Goal: Information Seeking & Learning: Learn about a topic

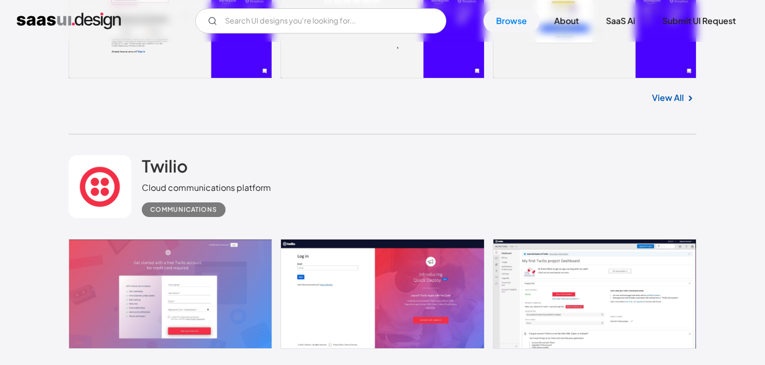
scroll to position [2442, 0]
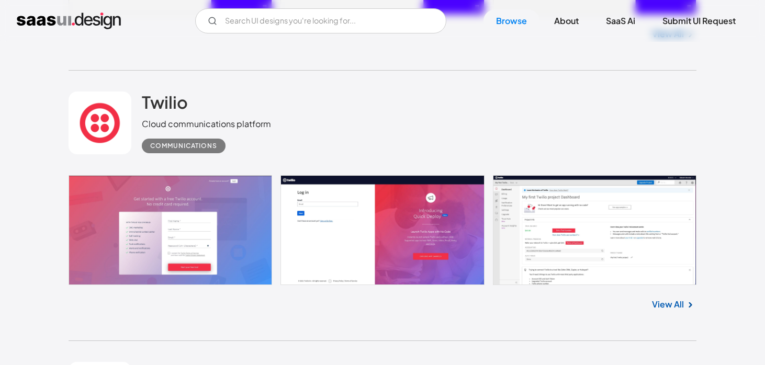
click at [663, 309] on link "View All" at bounding box center [668, 304] width 32 height 13
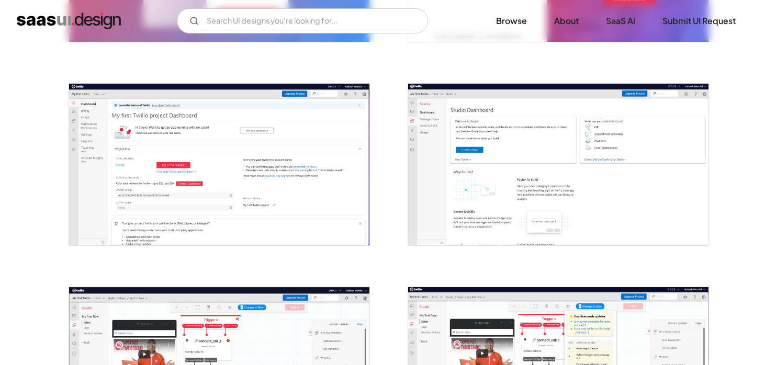
scroll to position [369, 0]
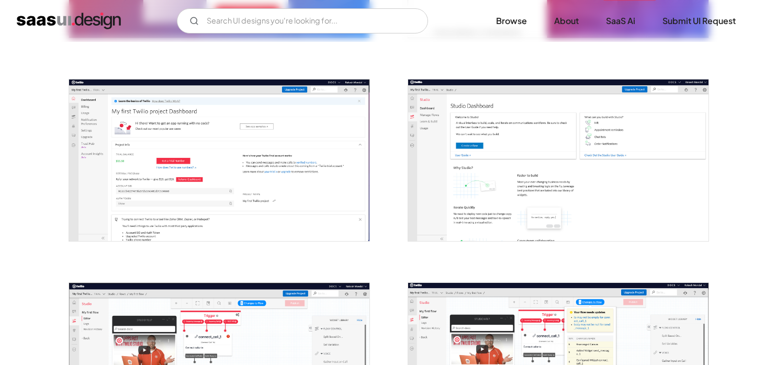
click at [231, 156] on img "open lightbox" at bounding box center [219, 161] width 300 height 162
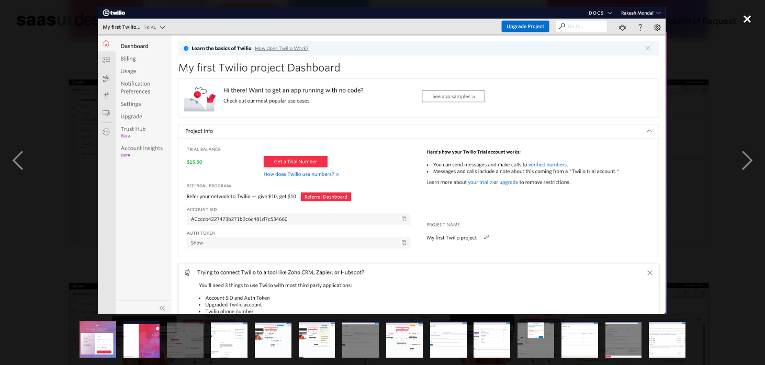
click at [746, 16] on div "close lightbox" at bounding box center [747, 18] width 36 height 23
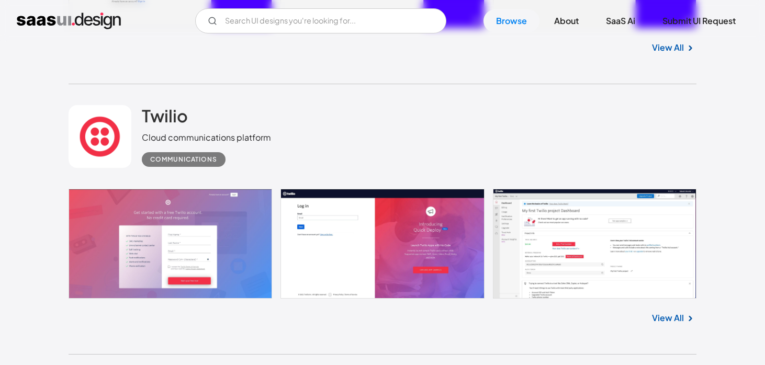
scroll to position [2431, 0]
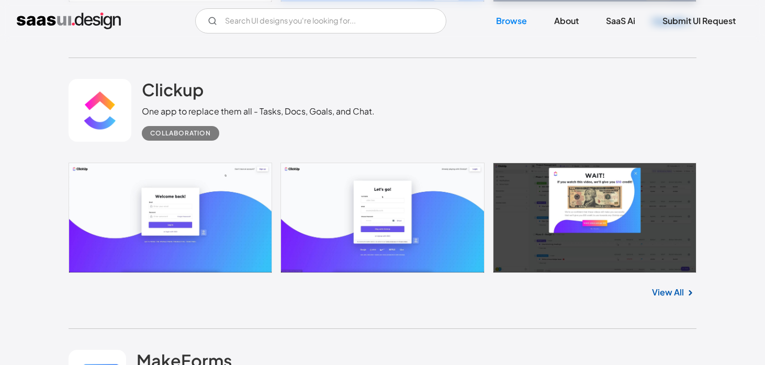
scroll to position [3832, 0]
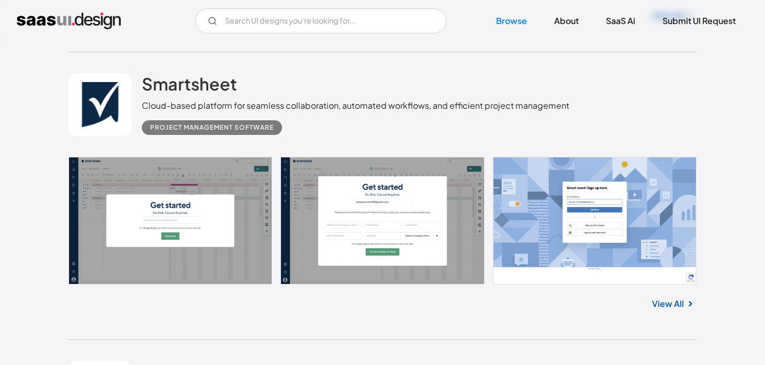
scroll to position [4411, 0]
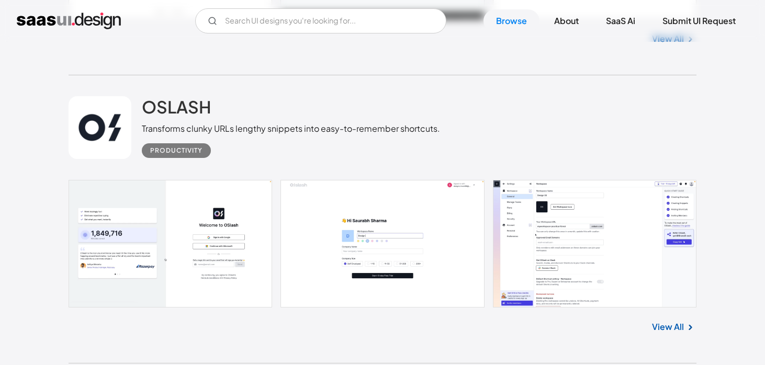
scroll to position [7200, 0]
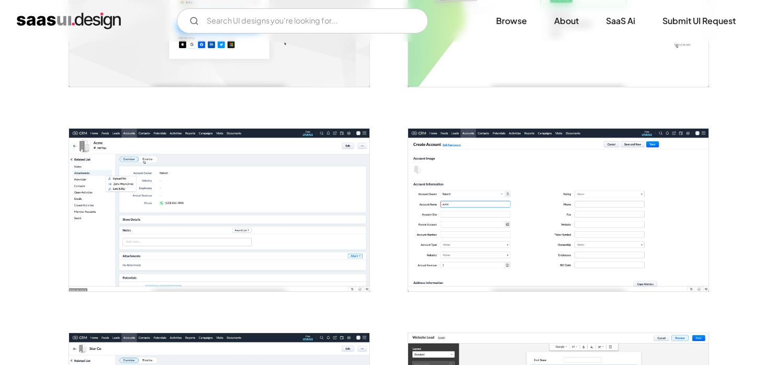
scroll to position [323, 0]
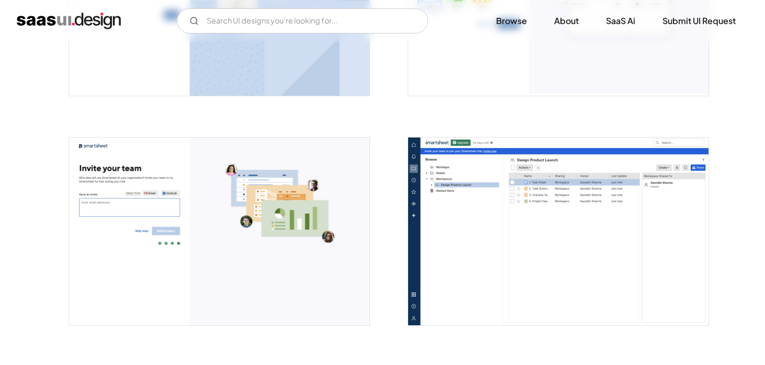
scroll to position [1256, 0]
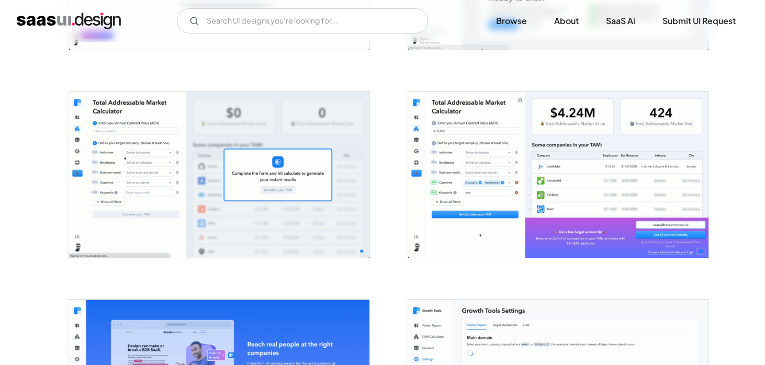
scroll to position [1193, 0]
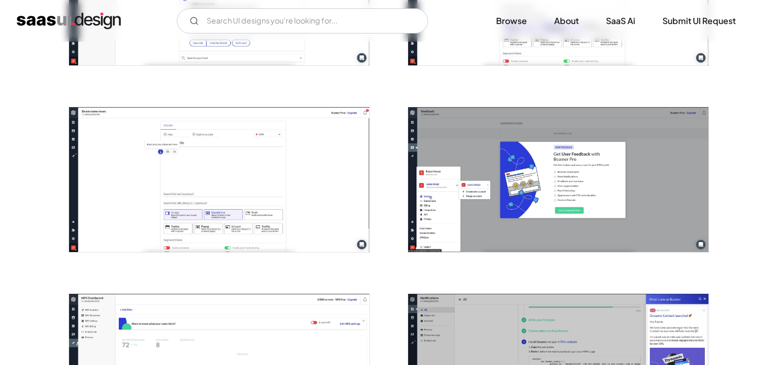
scroll to position [835, 0]
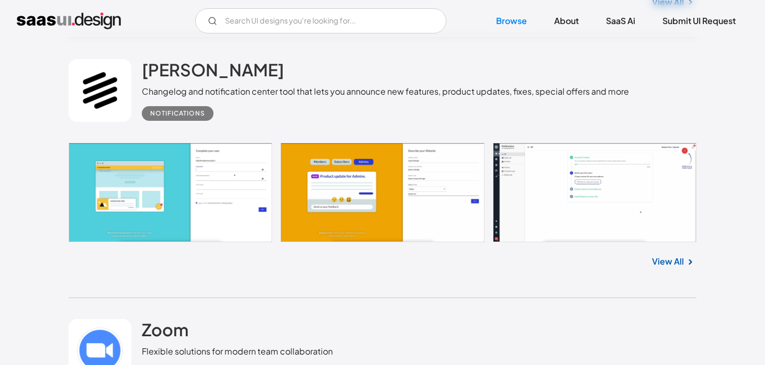
scroll to position [7800, 0]
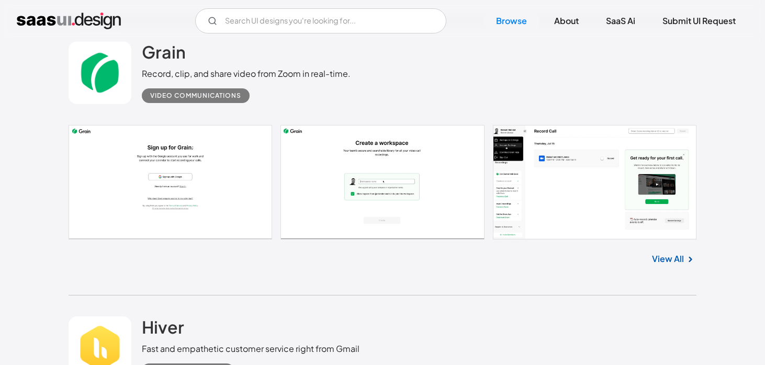
scroll to position [9459, 0]
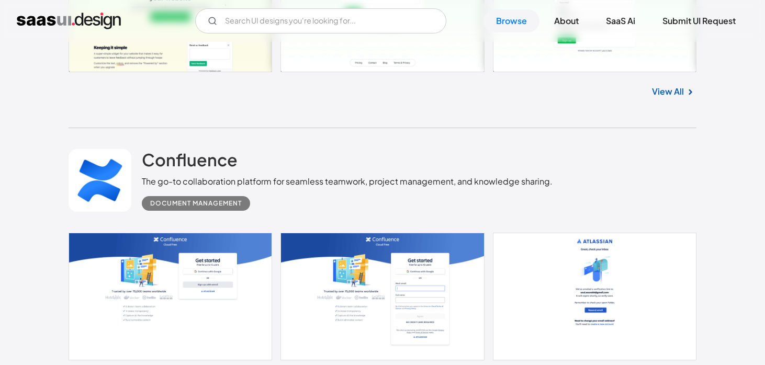
scroll to position [12057, 0]
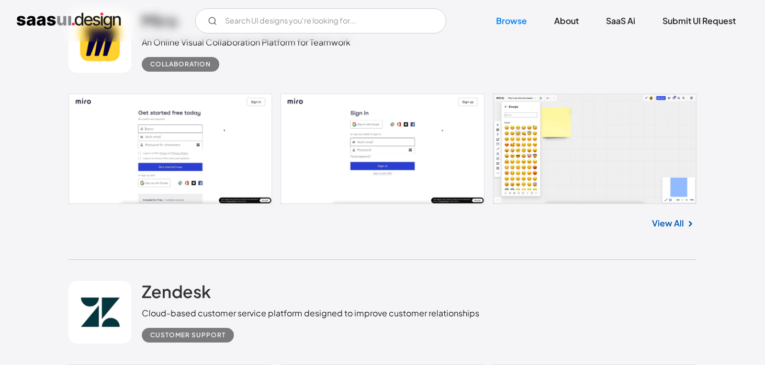
scroll to position [12512, 0]
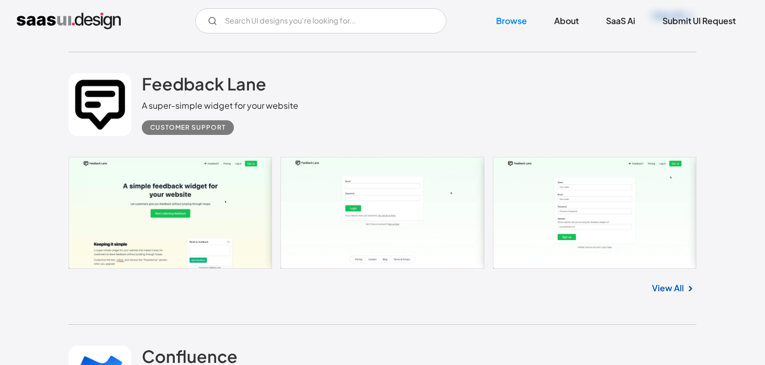
scroll to position [11843, 0]
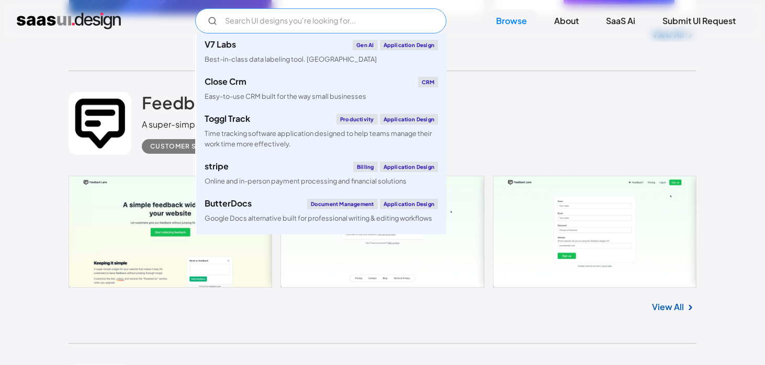
click at [248, 21] on input "Email Form" at bounding box center [320, 20] width 251 height 25
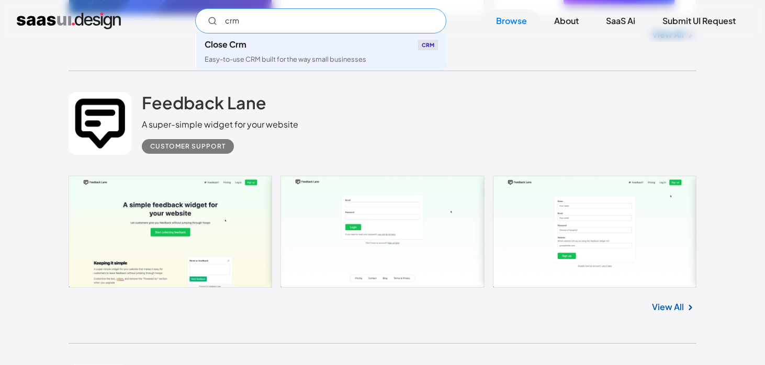
type input "crm"
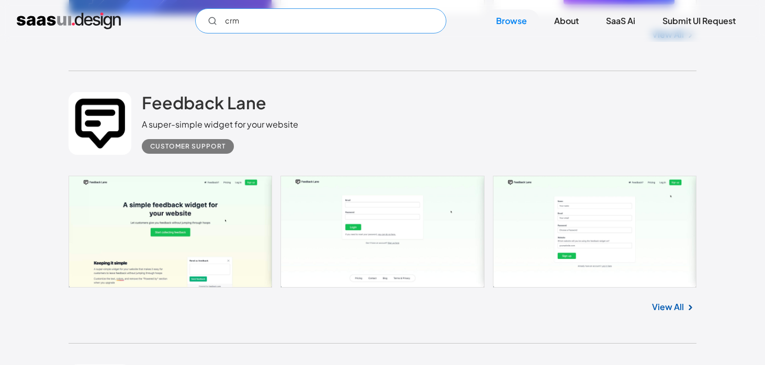
click at [257, 26] on input "crm" at bounding box center [320, 20] width 251 height 25
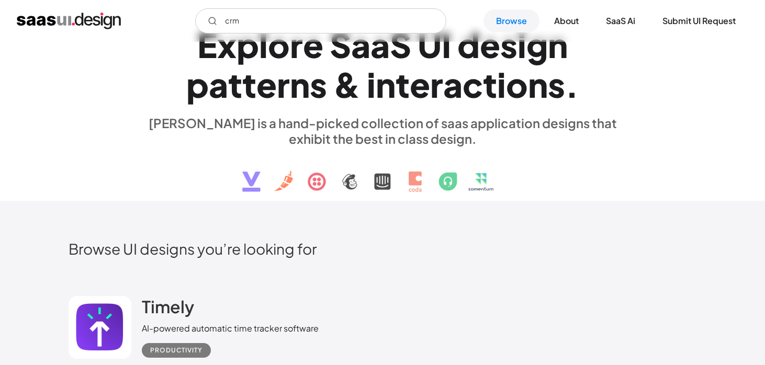
scroll to position [5, 0]
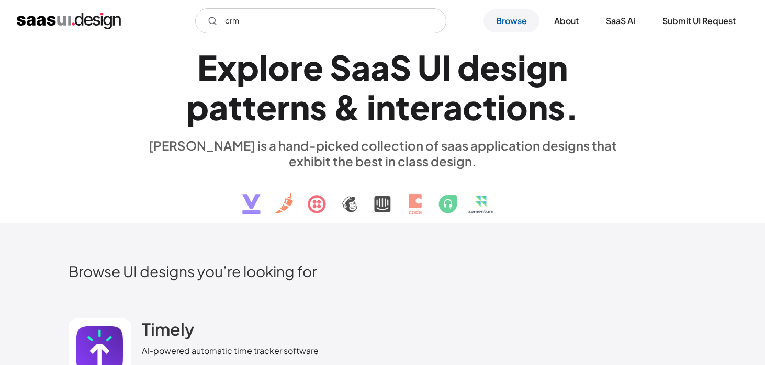
click at [512, 21] on link "Browse" at bounding box center [511, 20] width 56 height 23
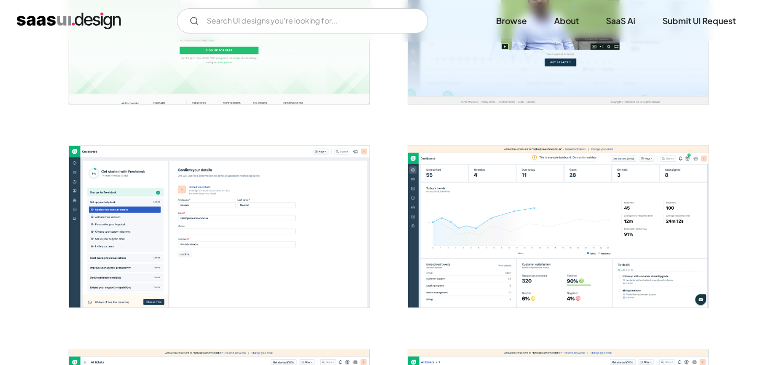
scroll to position [370, 0]
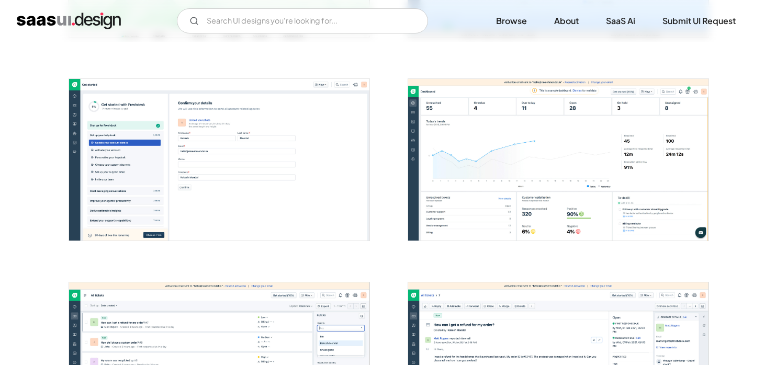
click at [259, 190] on img "open lightbox" at bounding box center [219, 160] width 300 height 162
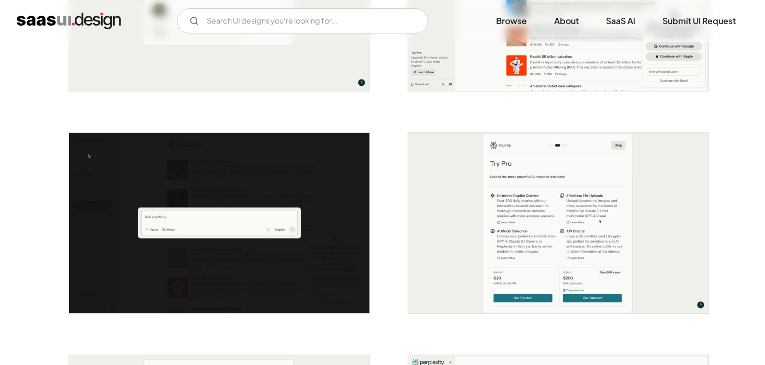
scroll to position [559, 0]
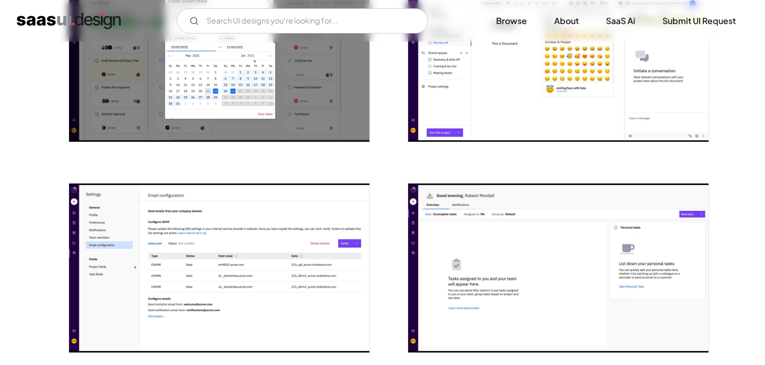
scroll to position [278, 0]
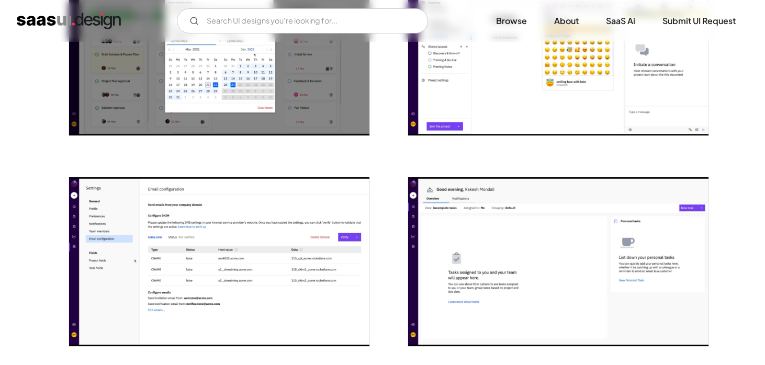
click at [296, 189] on img "open lightbox" at bounding box center [219, 261] width 300 height 169
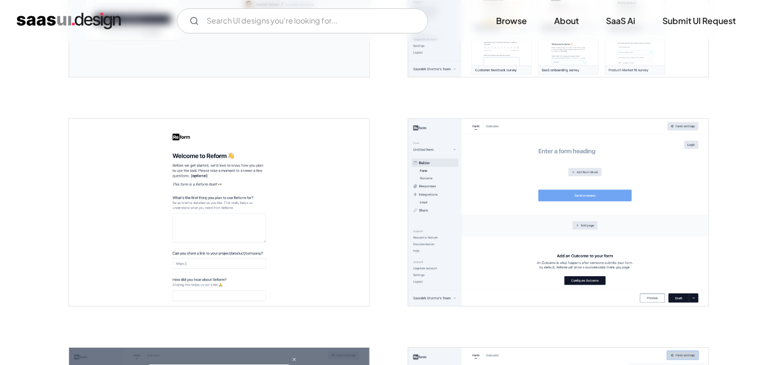
scroll to position [371, 0]
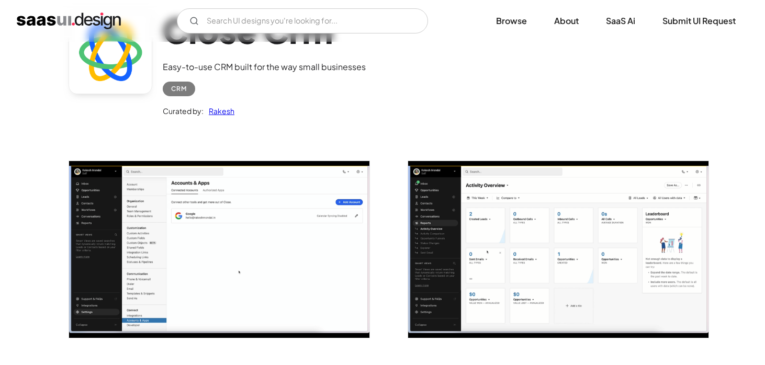
scroll to position [85, 0]
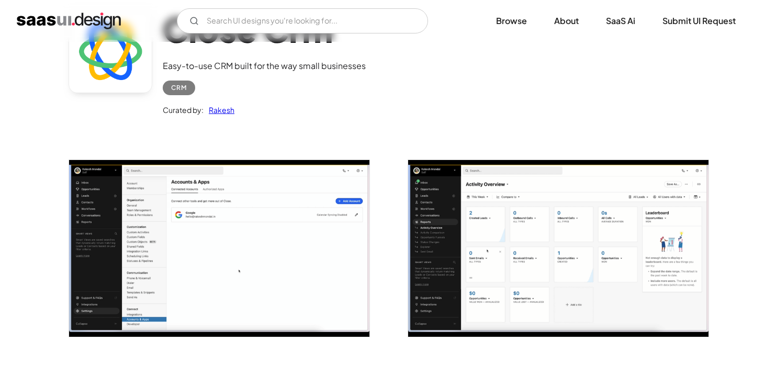
click at [292, 194] on img "open lightbox" at bounding box center [219, 248] width 300 height 177
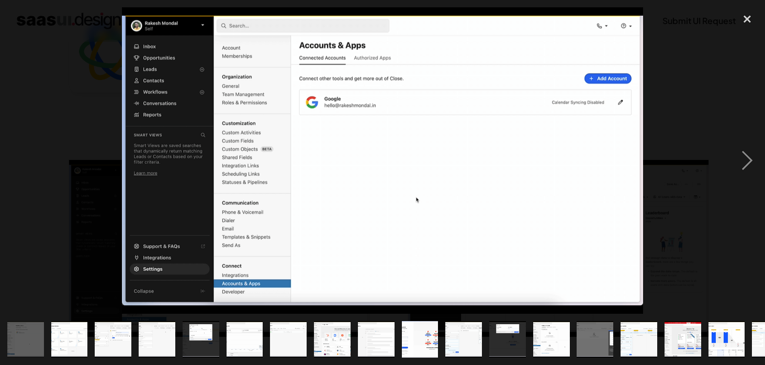
click at [82, 113] on div at bounding box center [382, 160] width 765 height 307
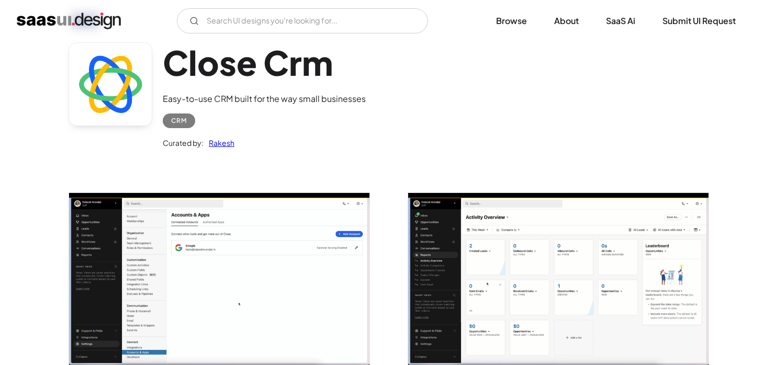
scroll to position [19, 0]
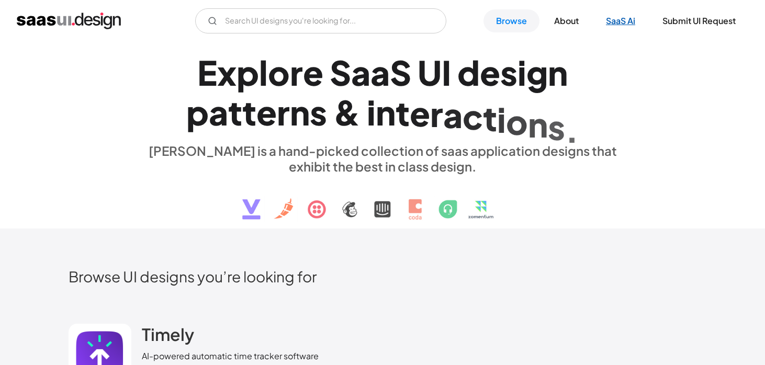
click at [617, 19] on link "SaaS Ai" at bounding box center [620, 20] width 54 height 23
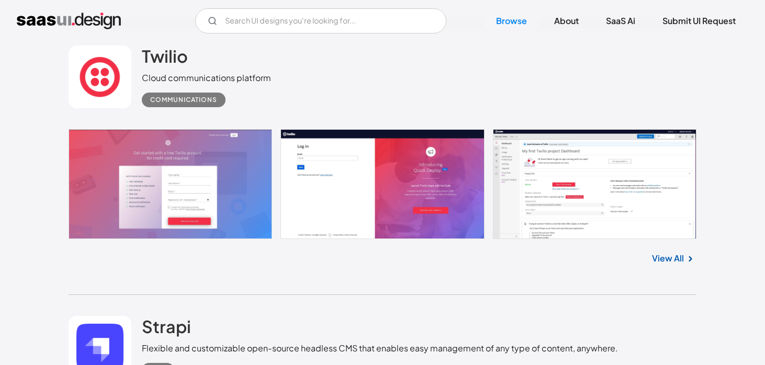
scroll to position [2488, 0]
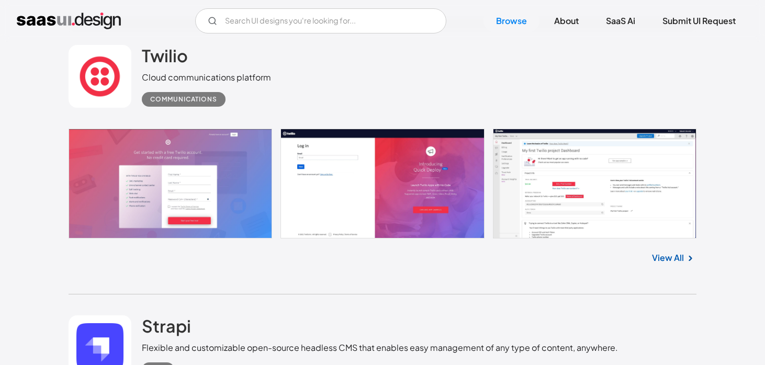
click at [666, 264] on link "View All" at bounding box center [668, 258] width 32 height 13
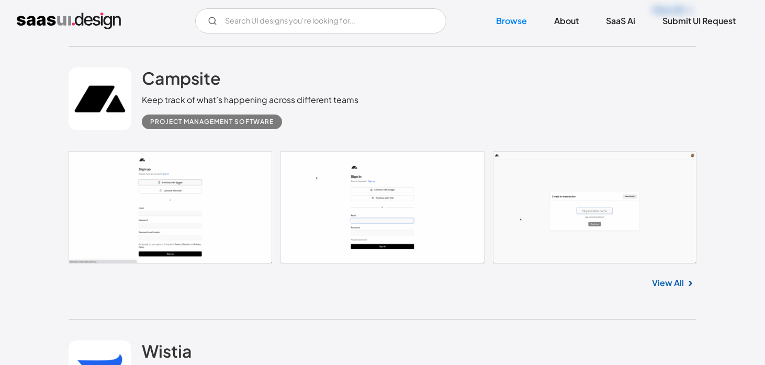
scroll to position [3322, 0]
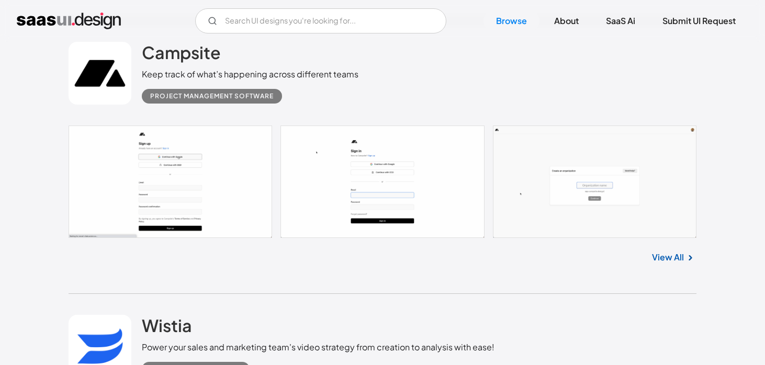
click at [658, 257] on link "View All" at bounding box center [668, 257] width 32 height 13
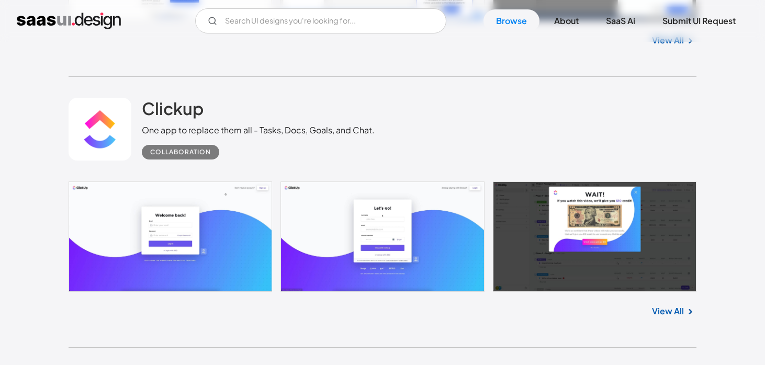
scroll to position [3814, 0]
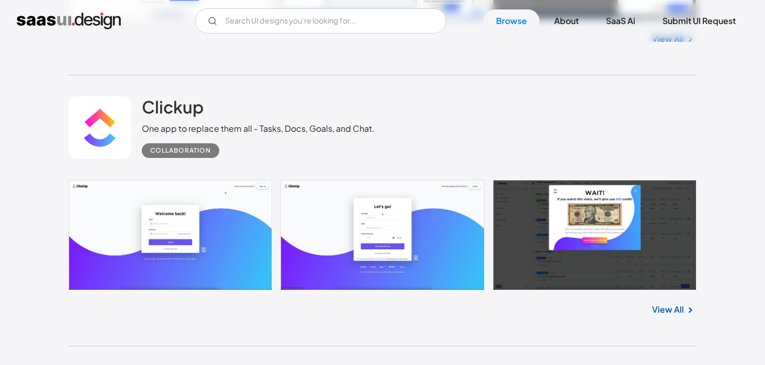
click at [668, 309] on link "View All" at bounding box center [668, 309] width 32 height 13
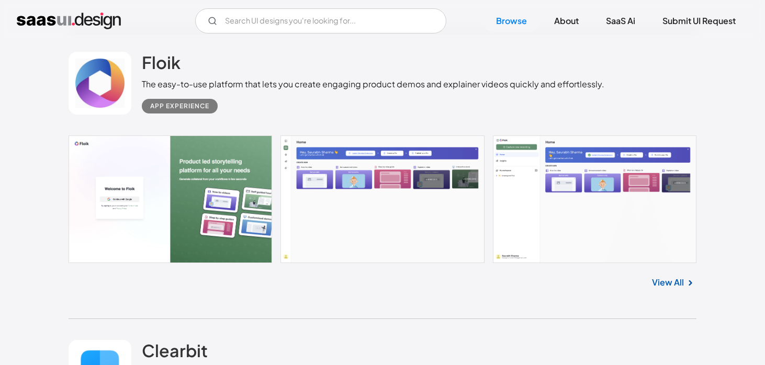
scroll to position [4729, 0]
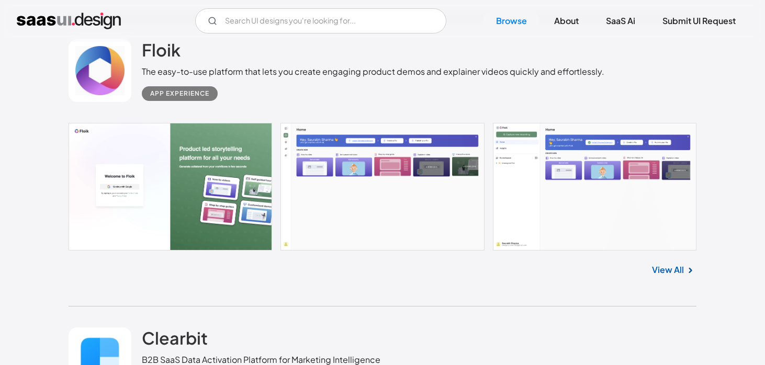
click at [658, 271] on link "View All" at bounding box center [668, 270] width 32 height 13
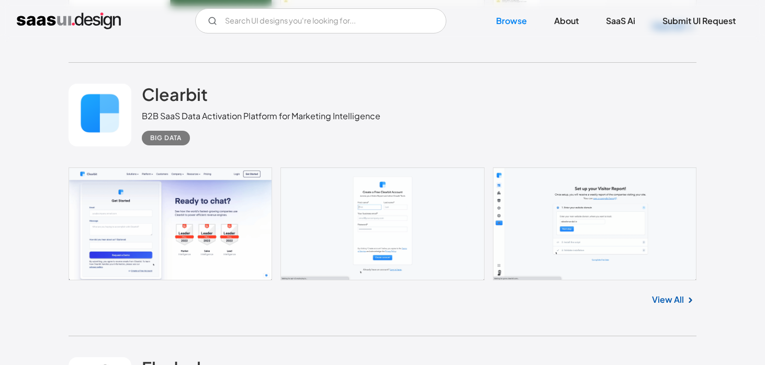
scroll to position [4973, 0]
click at [674, 301] on link "View All" at bounding box center [668, 299] width 32 height 13
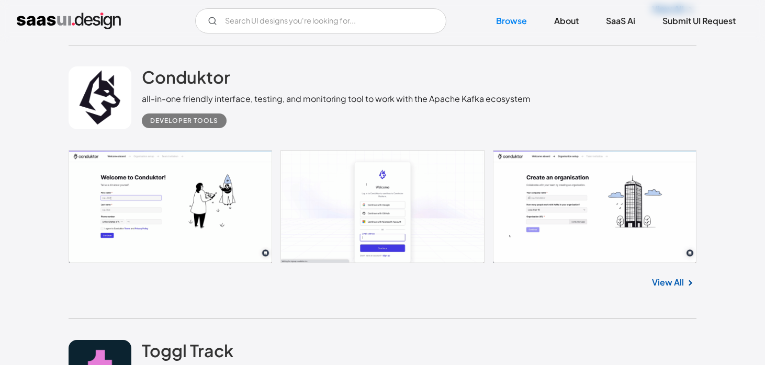
scroll to position [6115, 0]
click at [666, 287] on link "View All" at bounding box center [668, 281] width 32 height 13
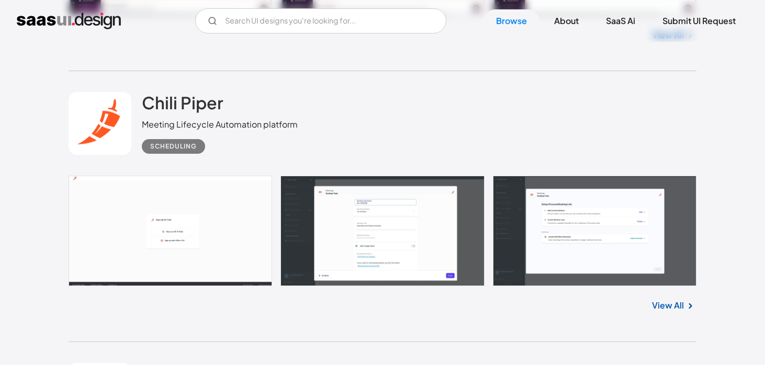
scroll to position [6649, 0]
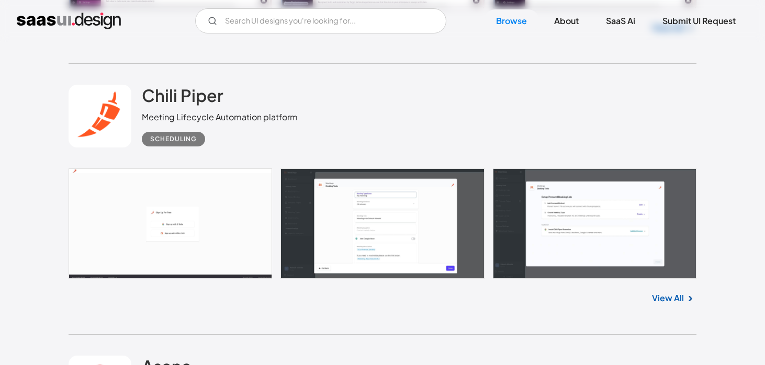
click at [668, 304] on link "View All" at bounding box center [668, 298] width 32 height 13
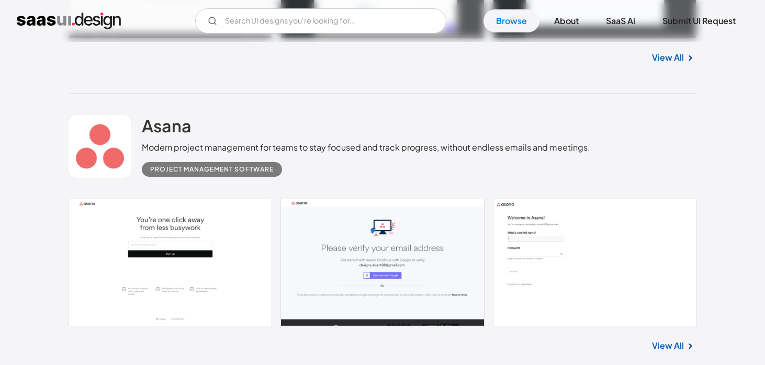
scroll to position [6982, 0]
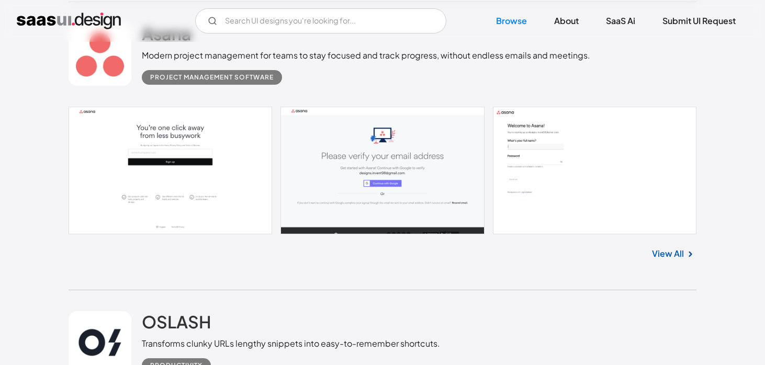
click at [664, 256] on link "View All" at bounding box center [668, 253] width 32 height 13
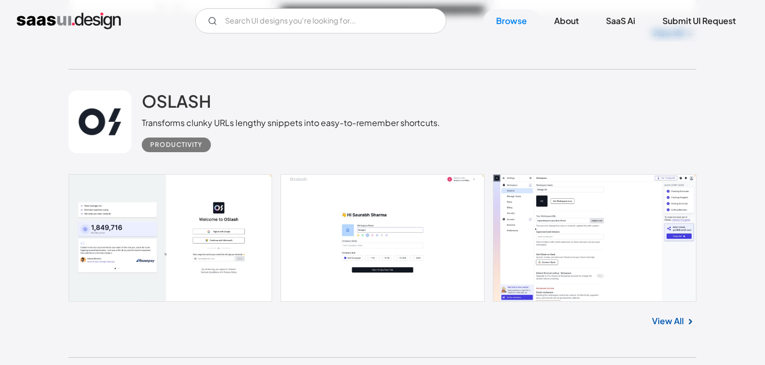
scroll to position [7256, 0]
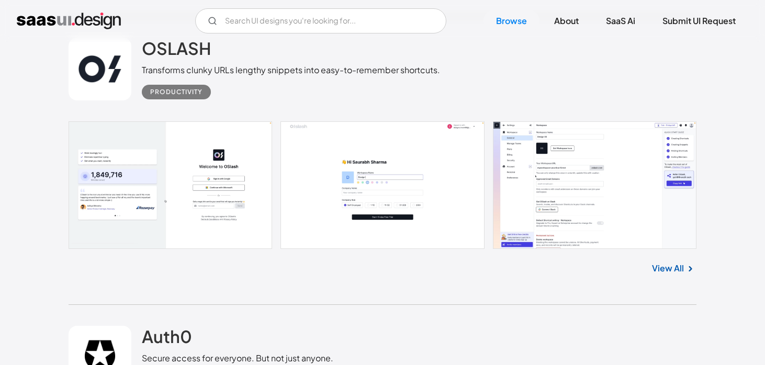
click at [661, 274] on link "View All" at bounding box center [668, 268] width 32 height 13
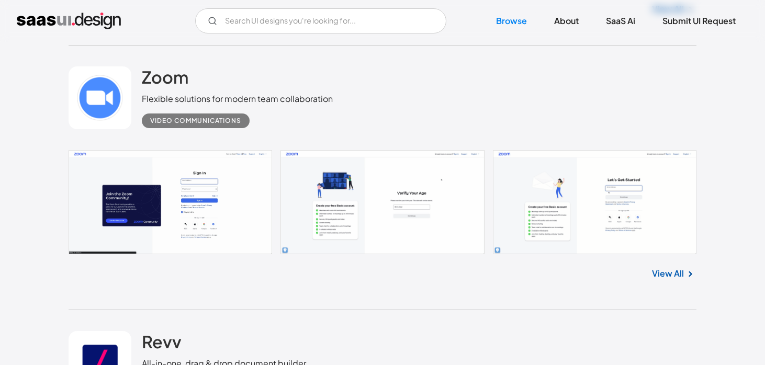
scroll to position [8057, 0]
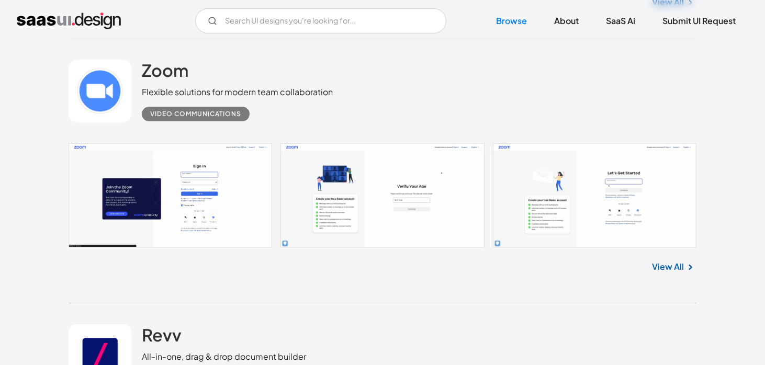
click at [662, 273] on link "View All" at bounding box center [668, 266] width 32 height 13
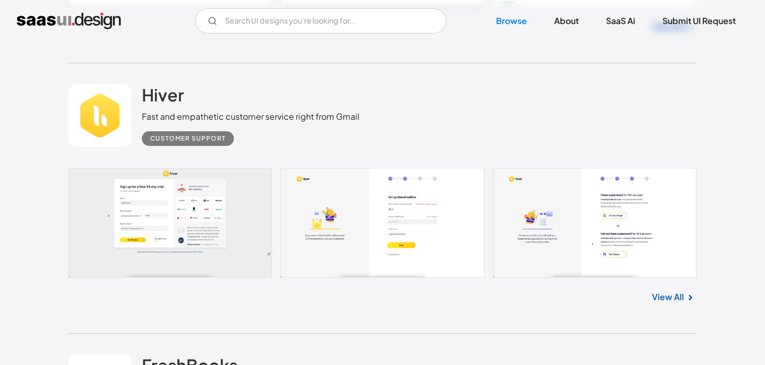
scroll to position [9673, 0]
click at [663, 303] on link "View All" at bounding box center [668, 296] width 32 height 13
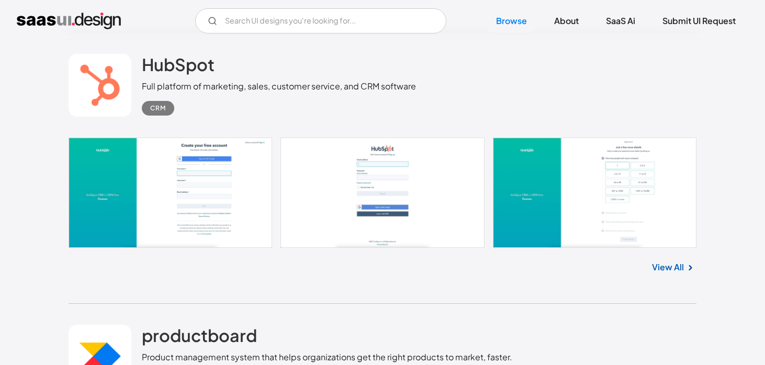
scroll to position [16901, 0]
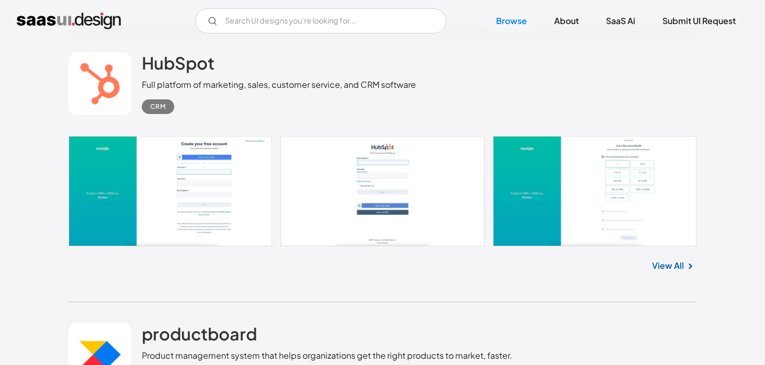
click at [674, 272] on link "View All" at bounding box center [668, 265] width 32 height 13
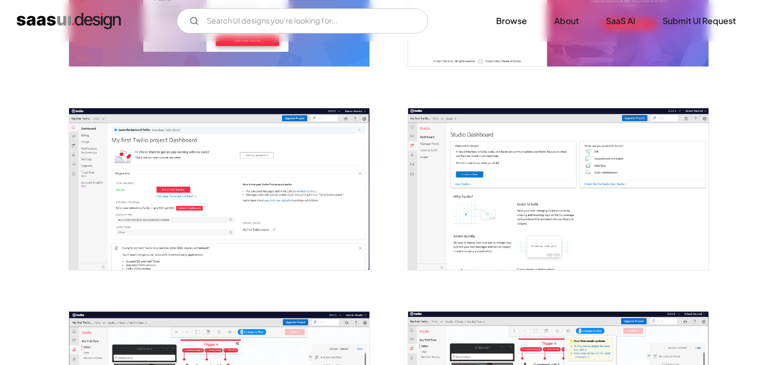
scroll to position [343, 0]
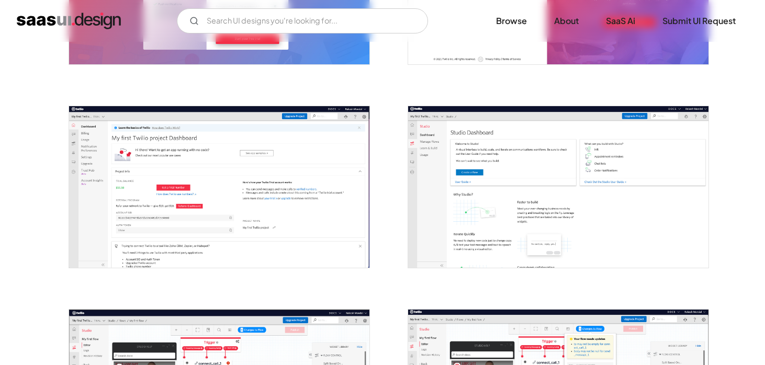
click at [320, 206] on img "open lightbox" at bounding box center [219, 187] width 300 height 162
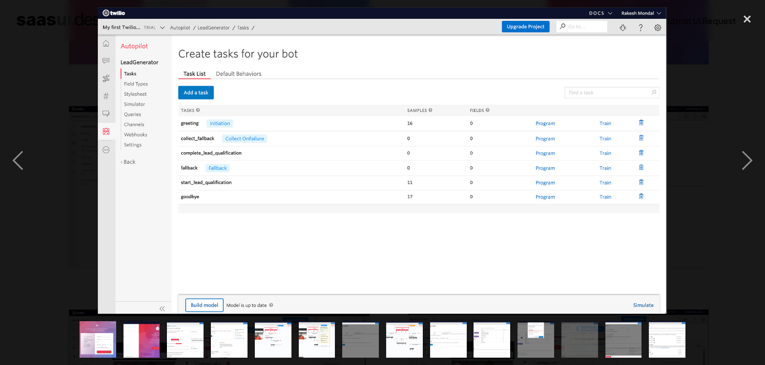
click at [67, 78] on div at bounding box center [382, 160] width 765 height 307
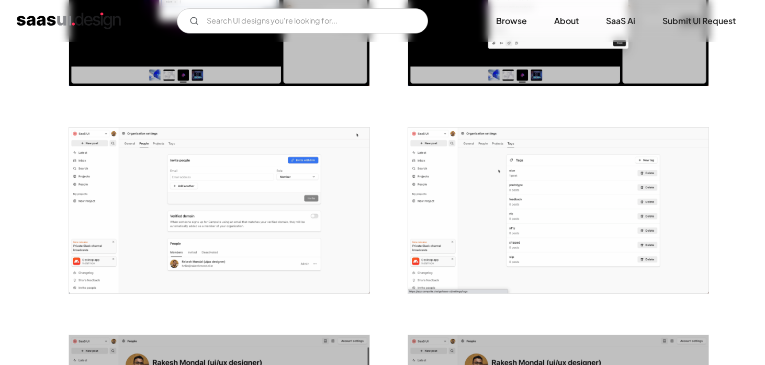
scroll to position [1161, 0]
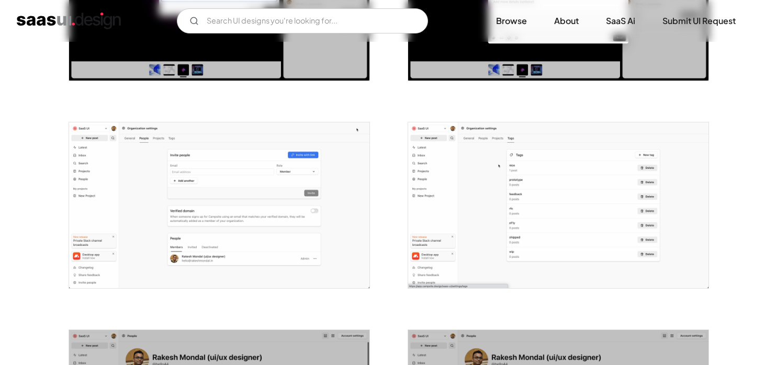
click at [236, 176] on img "open lightbox" at bounding box center [219, 205] width 300 height 166
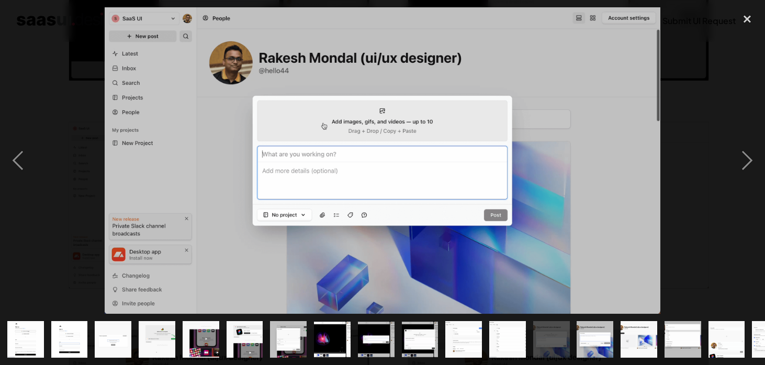
click at [69, 186] on div at bounding box center [382, 160] width 765 height 307
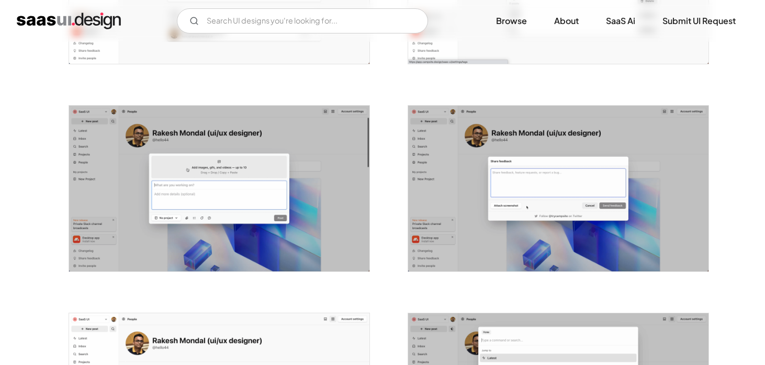
scroll to position [1407, 0]
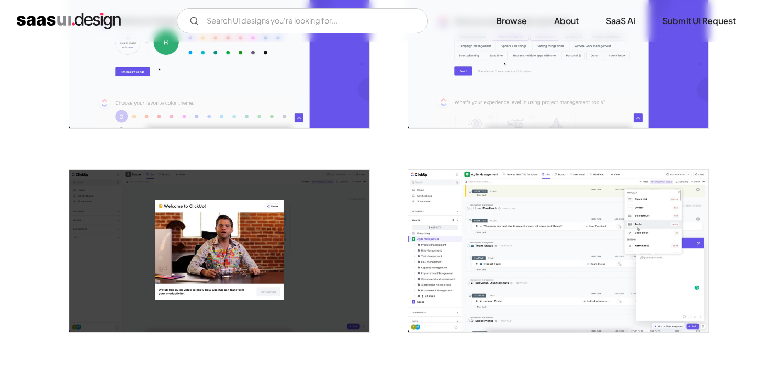
scroll to position [718, 0]
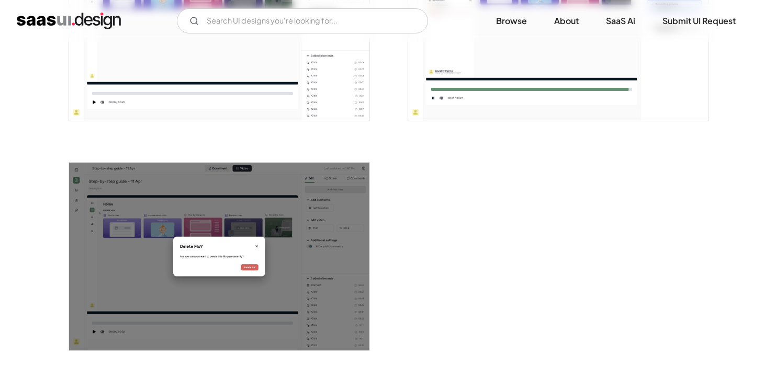
scroll to position [1693, 0]
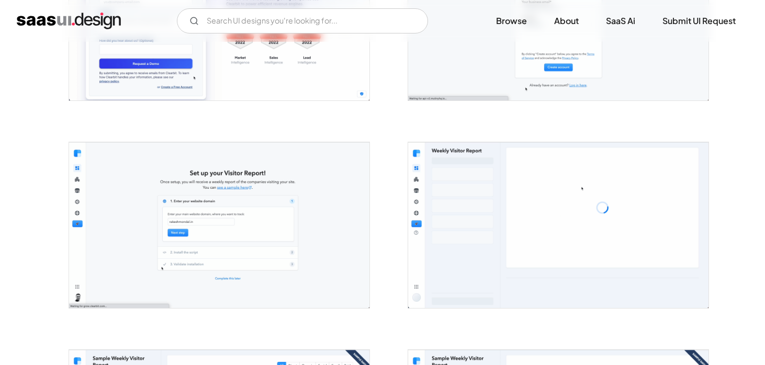
scroll to position [365, 0]
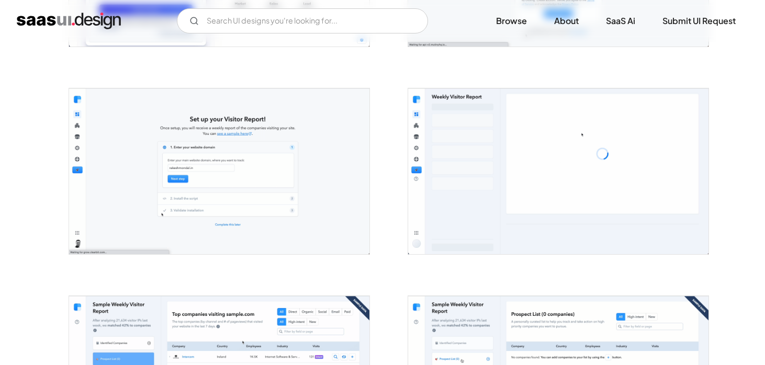
click at [254, 177] on img "open lightbox" at bounding box center [219, 171] width 300 height 166
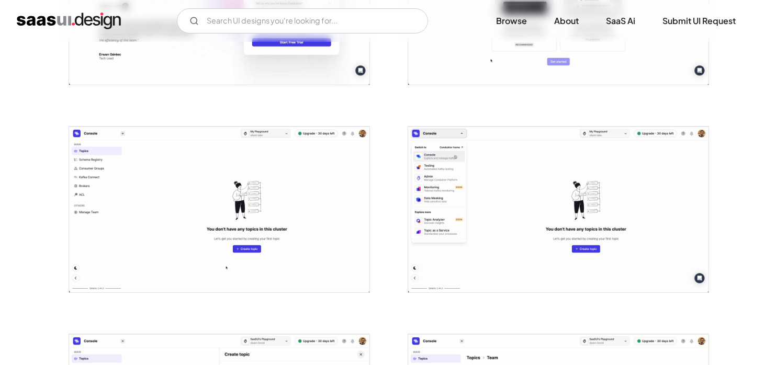
scroll to position [746, 0]
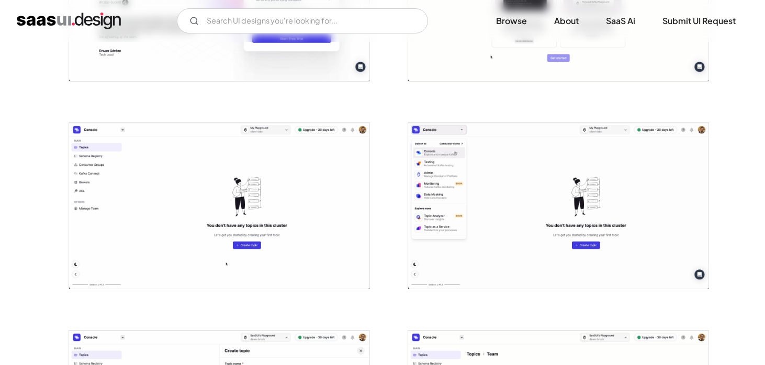
click at [257, 186] on img "open lightbox" at bounding box center [219, 206] width 300 height 166
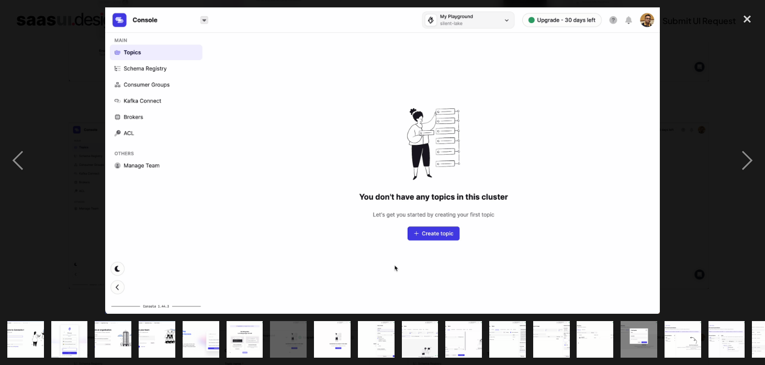
click at [67, 60] on div at bounding box center [382, 160] width 765 height 307
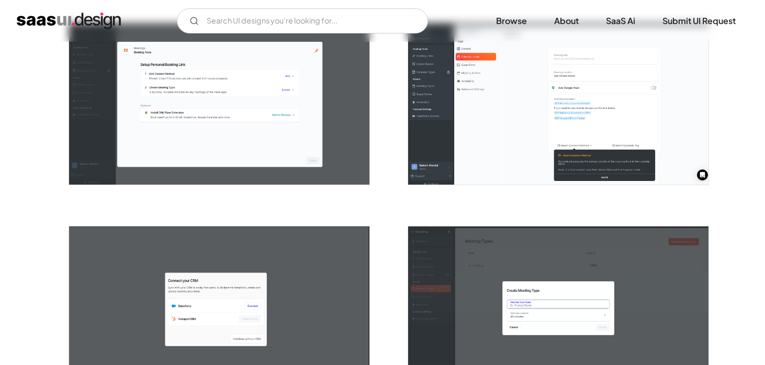
scroll to position [427, 0]
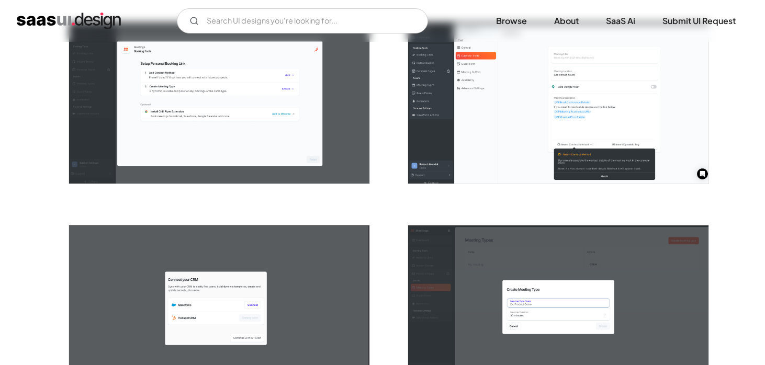
click at [464, 139] on img "open lightbox" at bounding box center [558, 103] width 300 height 162
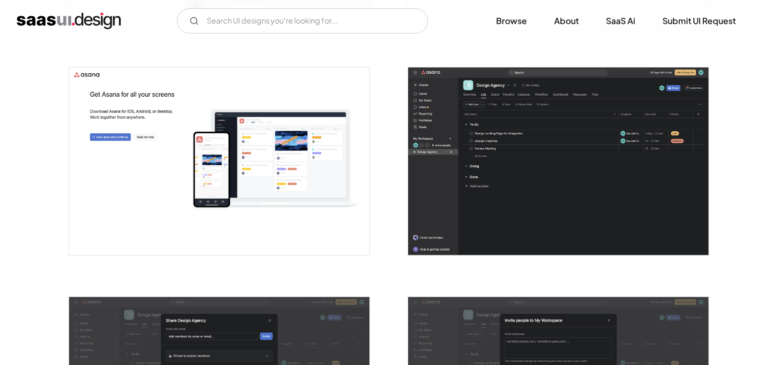
scroll to position [1325, 0]
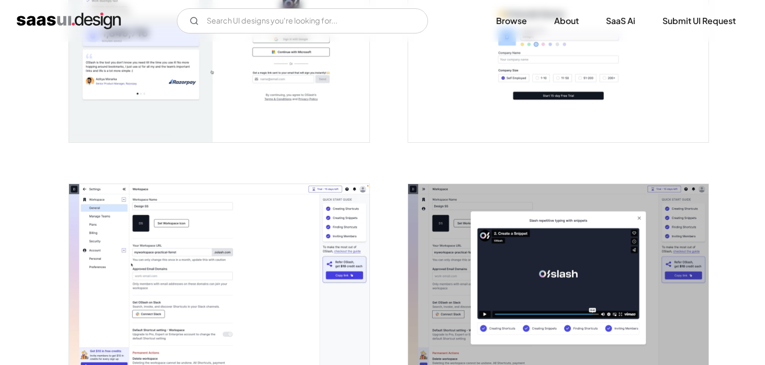
scroll to position [336, 0]
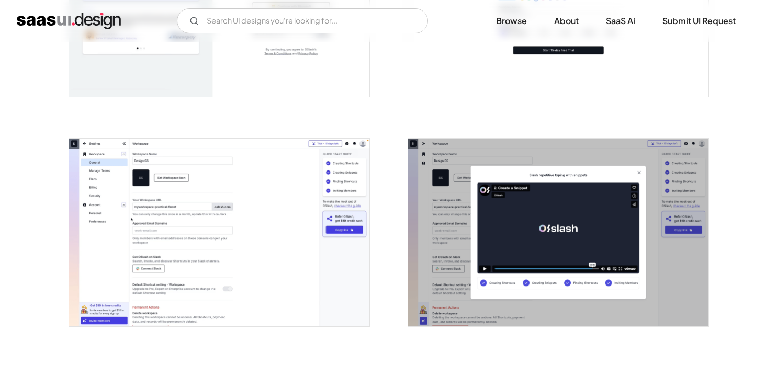
click at [206, 176] on img "open lightbox" at bounding box center [219, 233] width 300 height 188
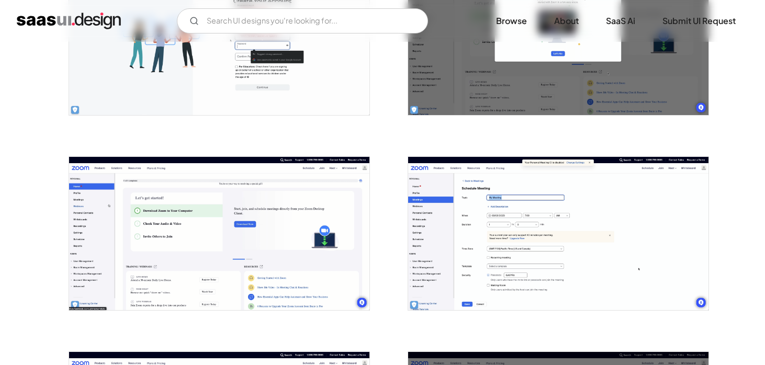
scroll to position [678, 0]
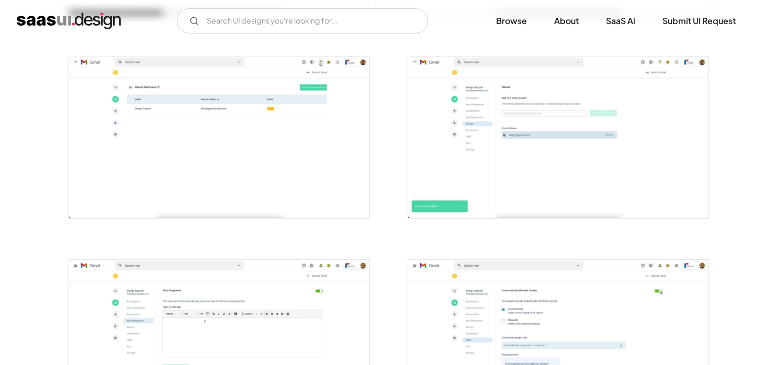
scroll to position [1213, 0]
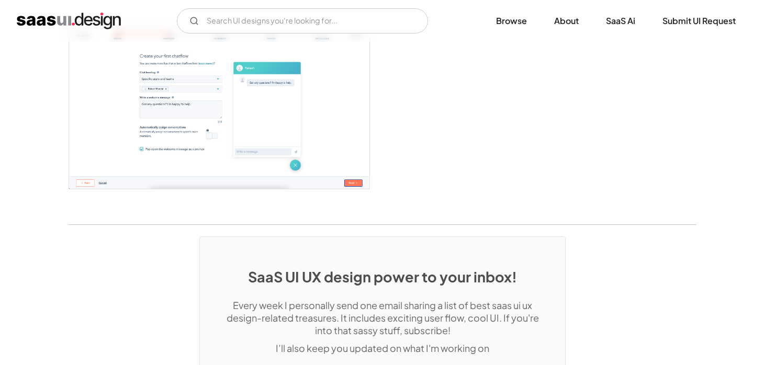
scroll to position [1661, 0]
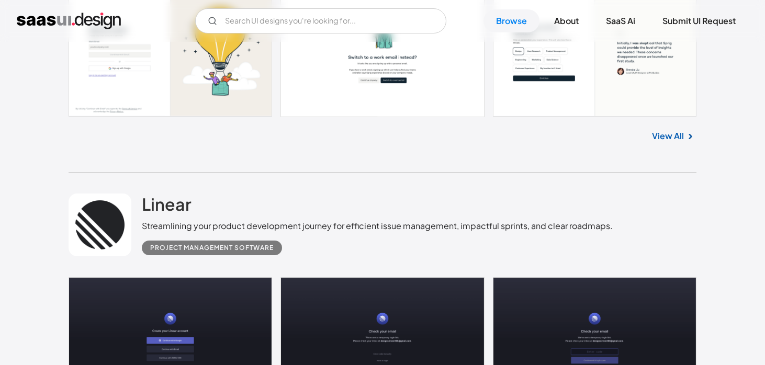
scroll to position [19002, 0]
